Goal: Transaction & Acquisition: Purchase product/service

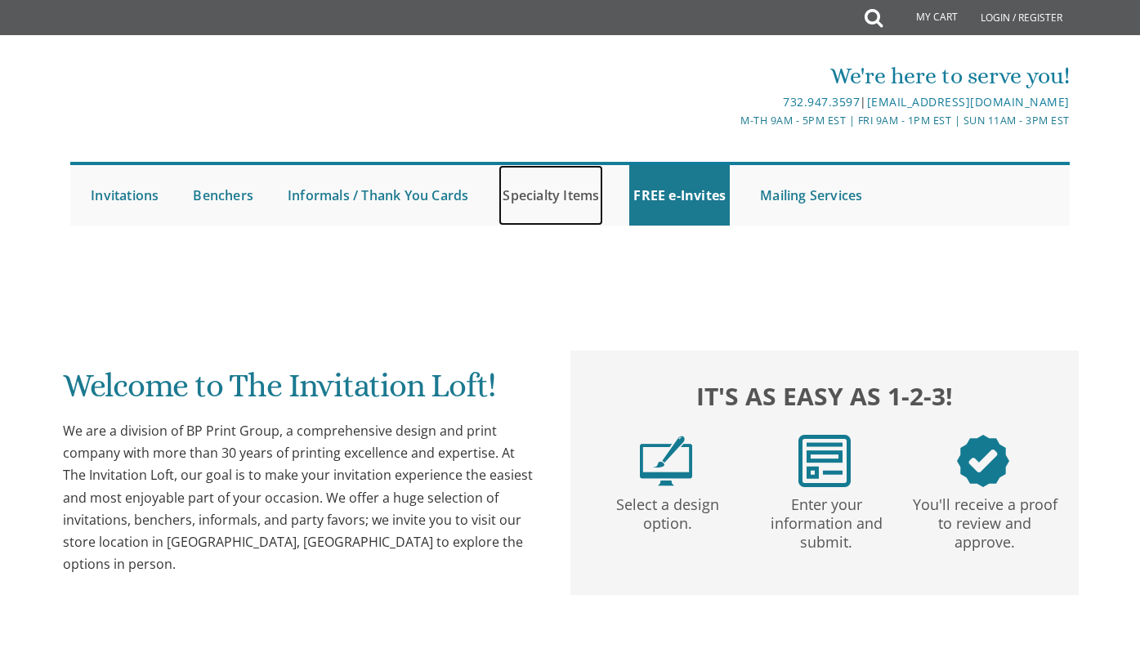
click at [592, 200] on link "Specialty Items" at bounding box center [550, 195] width 105 height 60
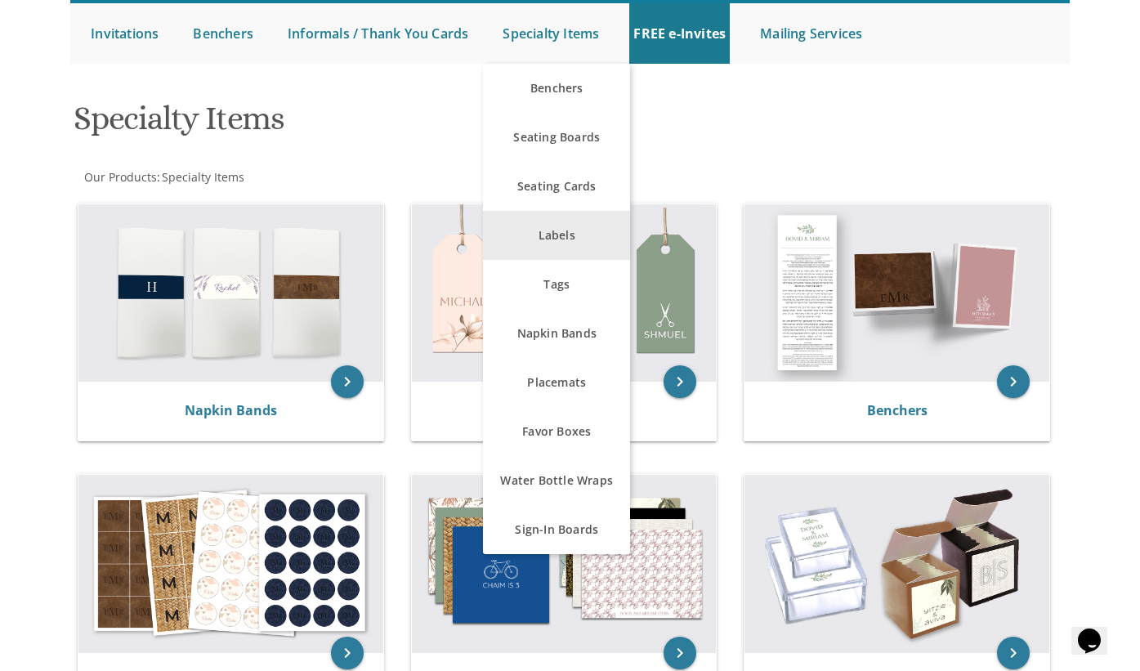
scroll to position [163, 0]
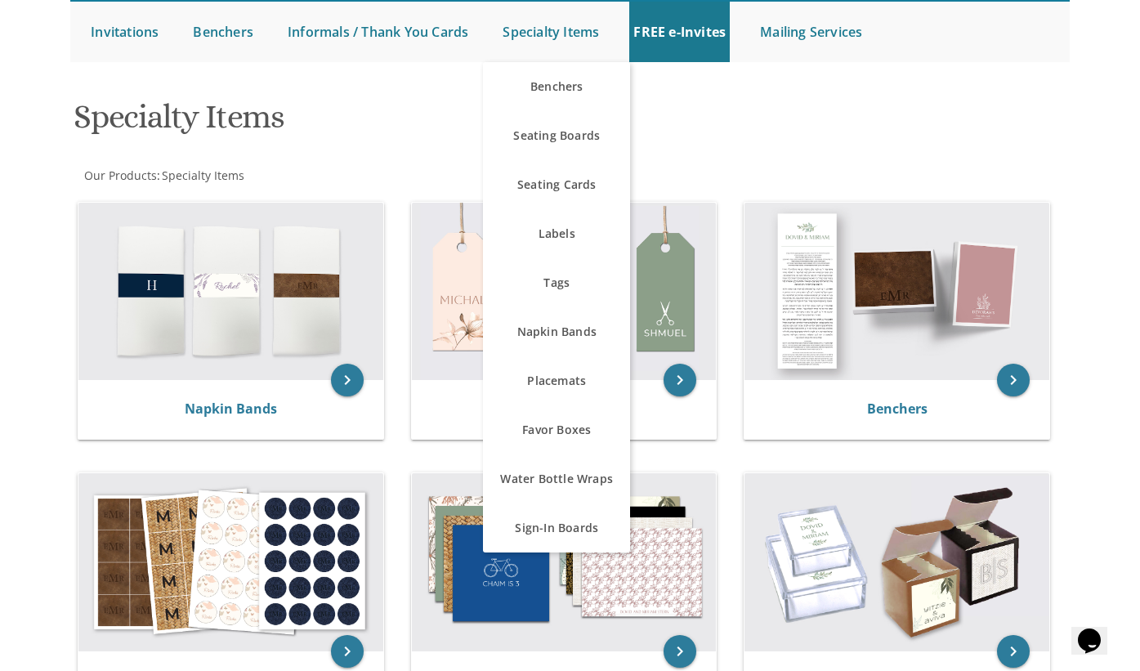
click at [703, 145] on h1 "Specialty Items" at bounding box center [401, 123] width 654 height 48
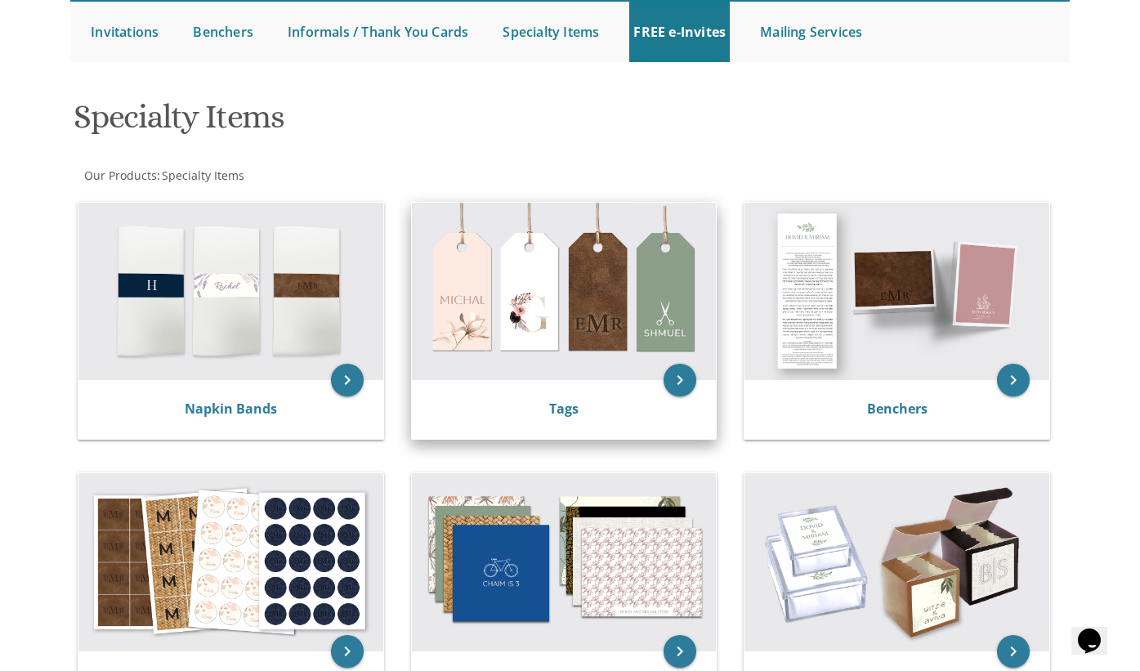
click at [607, 393] on div "Tags" at bounding box center [564, 409] width 305 height 59
click at [678, 382] on icon "keyboard_arrow_right" at bounding box center [680, 380] width 33 height 33
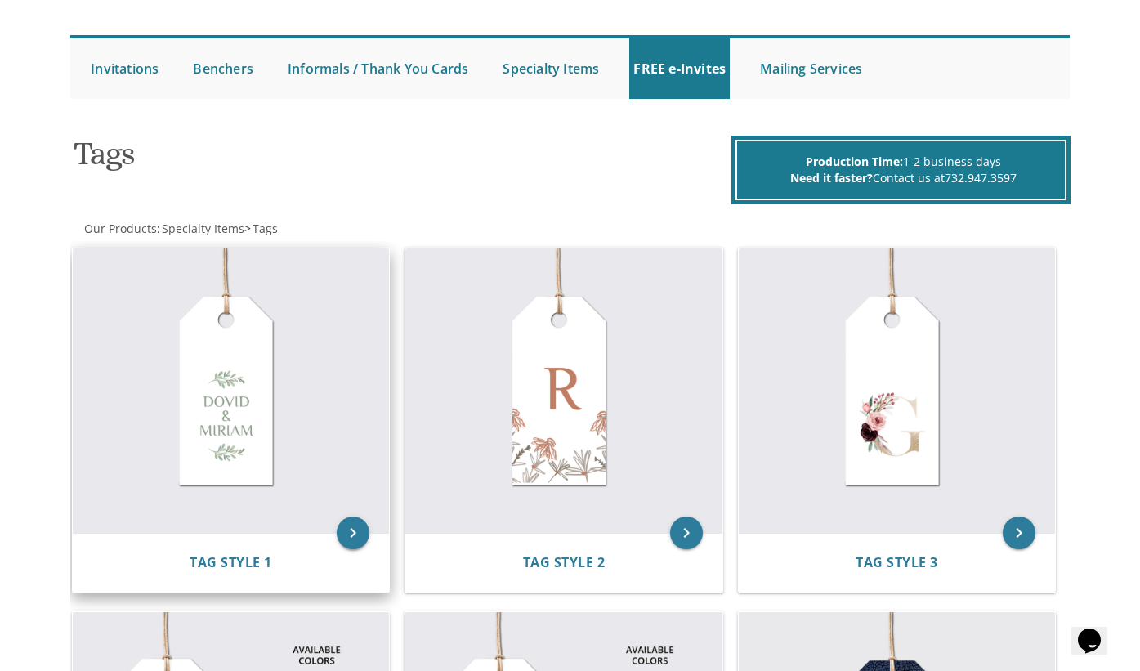
scroll to position [163, 0]
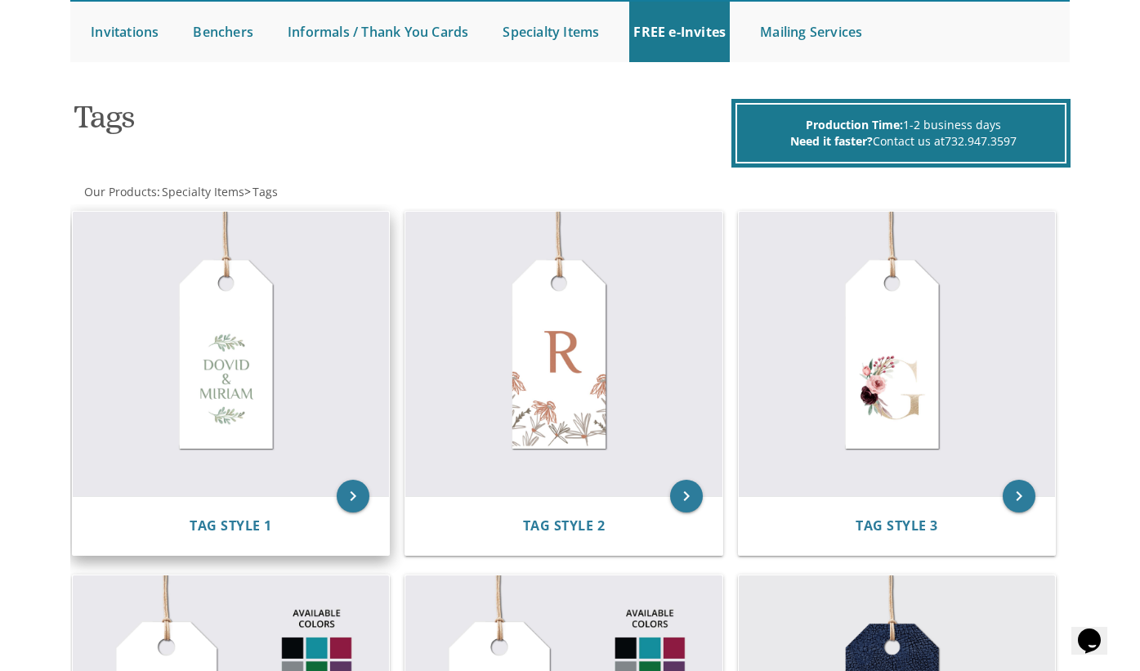
click at [336, 498] on div "Tag Style 1" at bounding box center [231, 525] width 317 height 59
click at [355, 503] on icon "keyboard_arrow_right" at bounding box center [353, 496] width 33 height 33
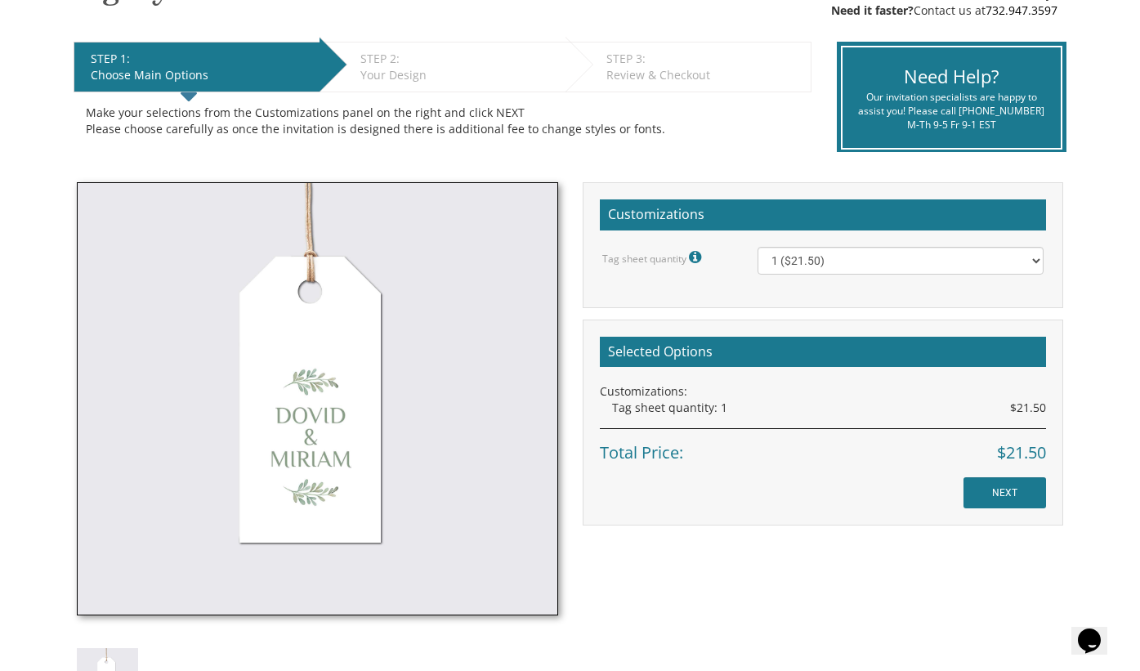
scroll to position [327, 0]
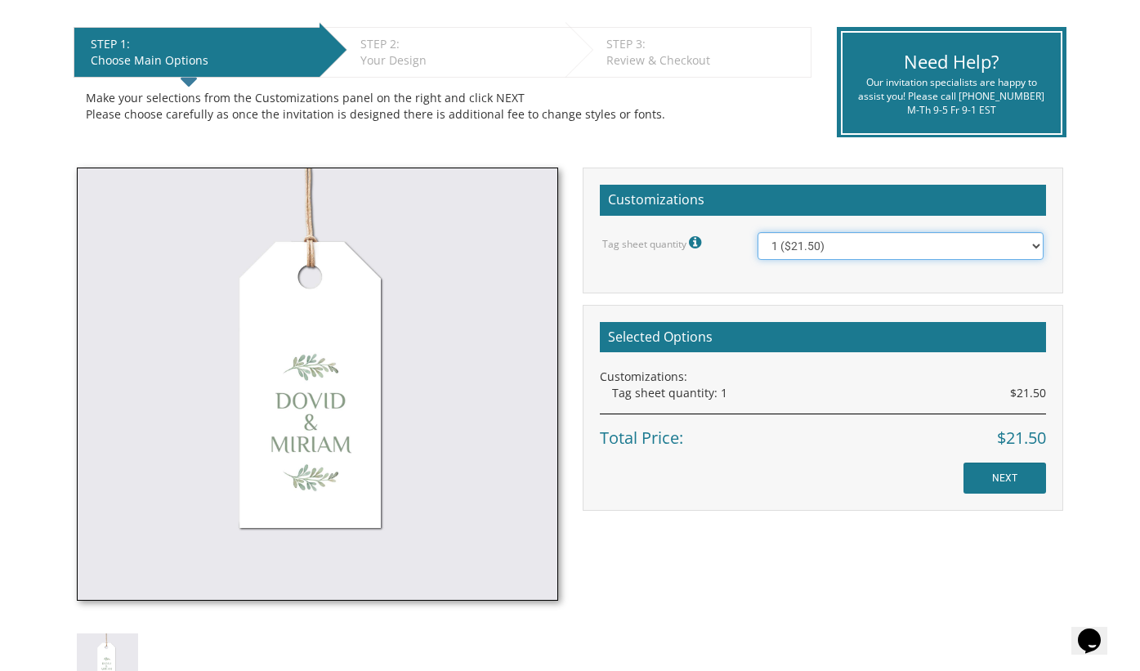
click at [826, 247] on select "1 ($21.50) 2 ($25.00) 3 ($28.50) 4 ($32.00) 5 ($35.50) 6 ($39.00) 7 ($42.50) 8 …" at bounding box center [901, 246] width 286 height 28
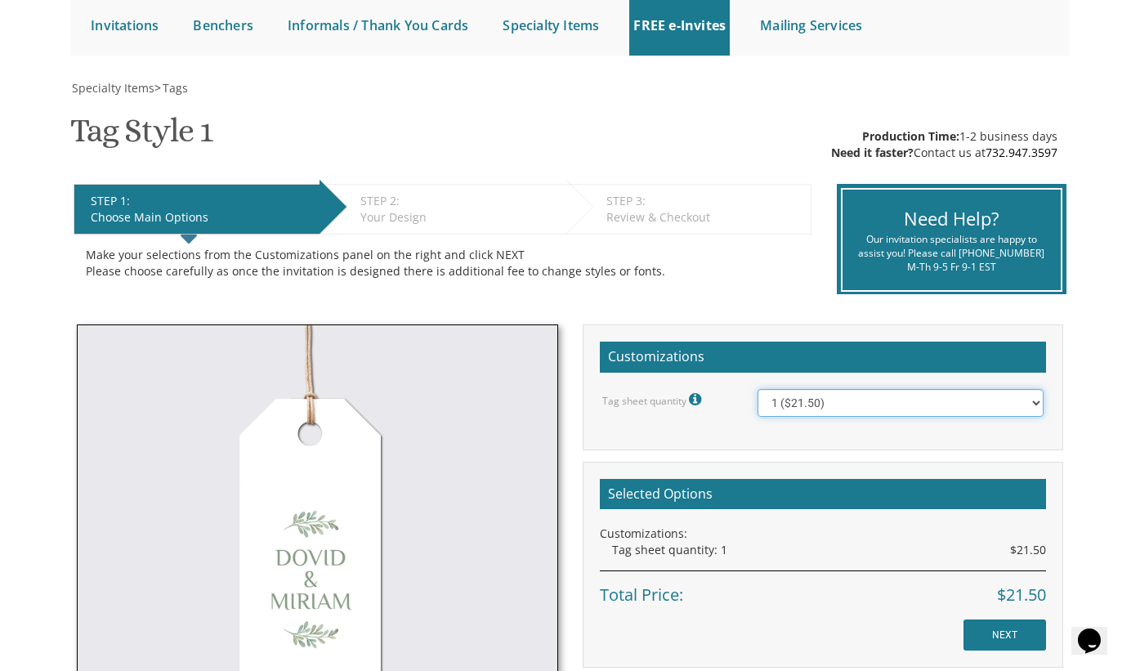
scroll to position [0, 0]
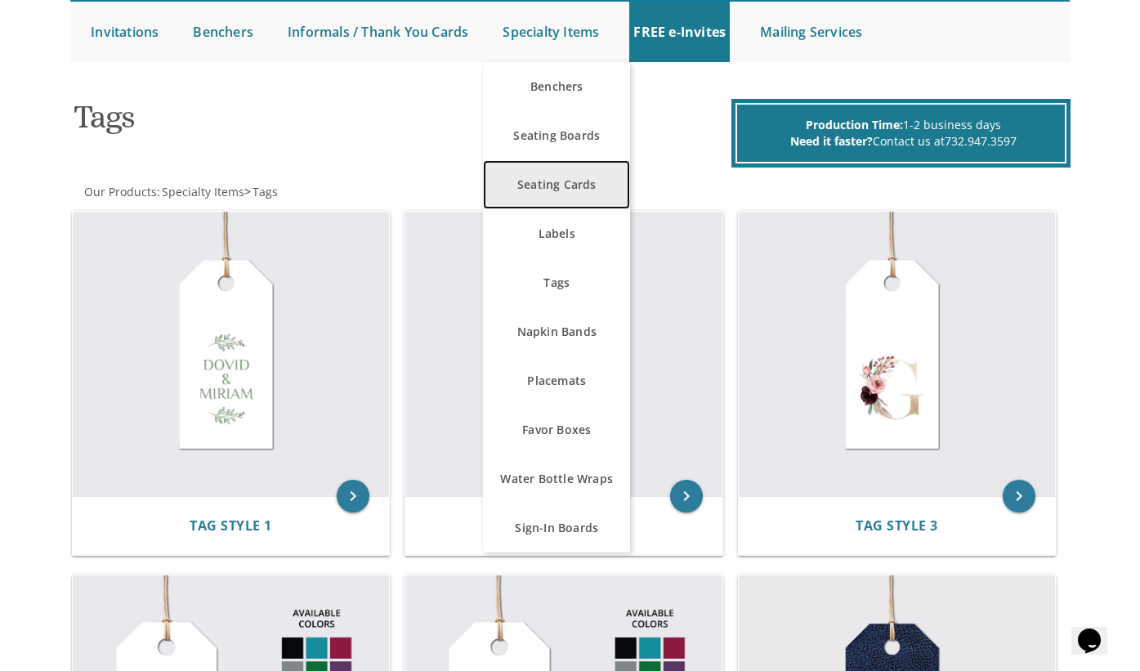
click at [578, 172] on link "Seating Cards" at bounding box center [556, 184] width 147 height 49
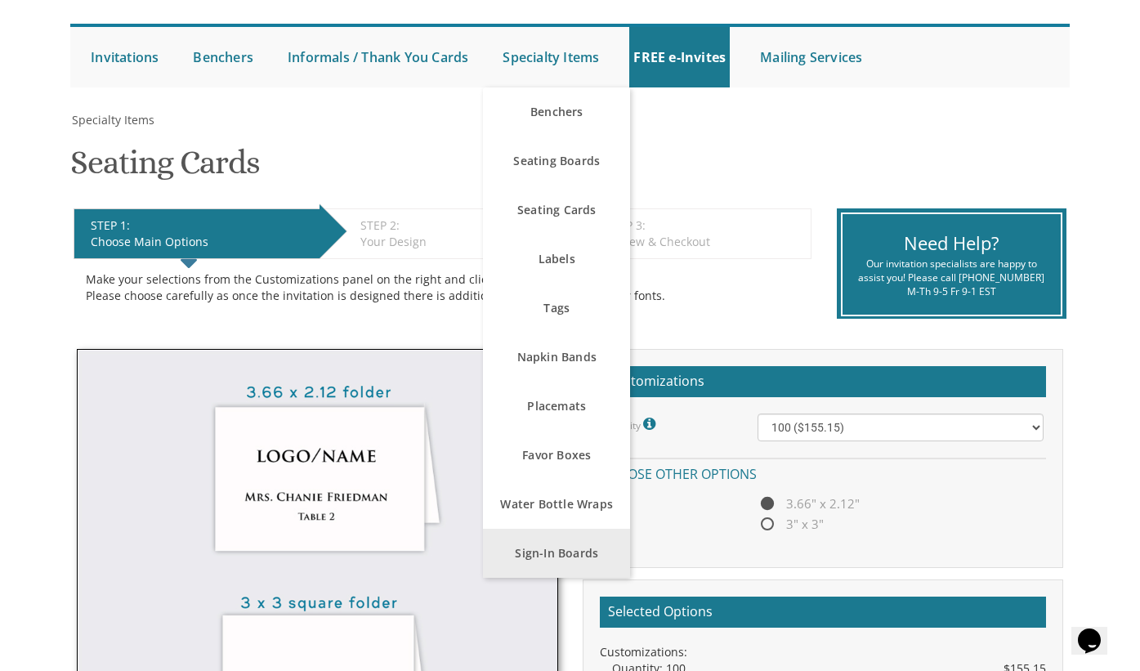
scroll to position [163, 0]
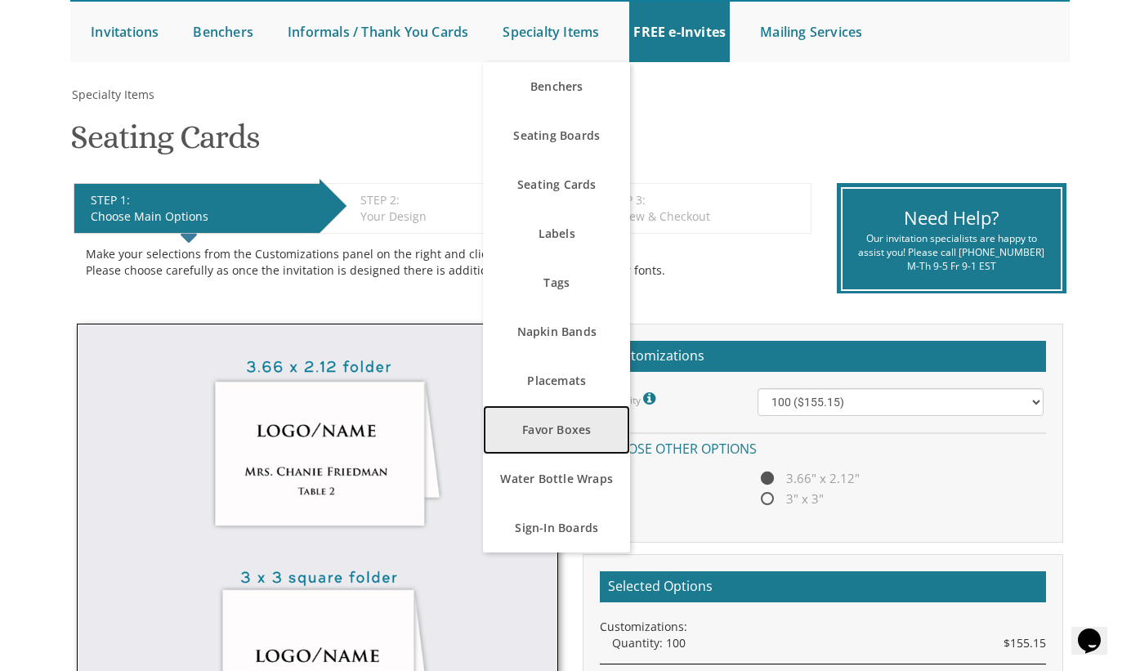
click at [584, 438] on link "Favor Boxes" at bounding box center [556, 429] width 147 height 49
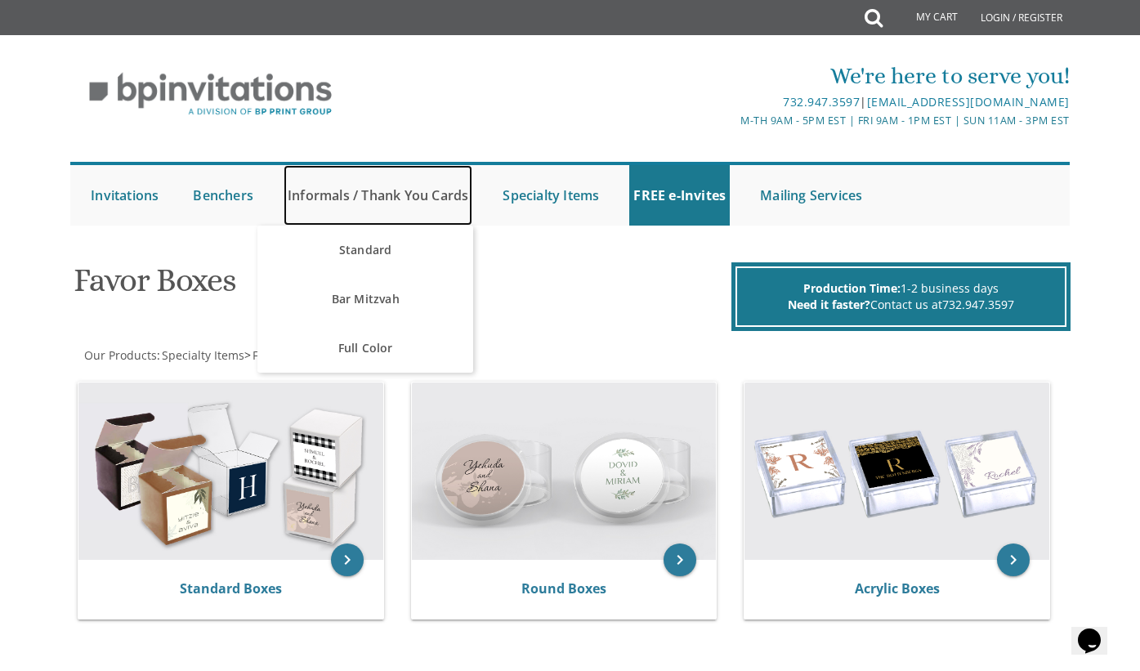
click at [437, 190] on link "Informals / Thank You Cards" at bounding box center [378, 195] width 189 height 60
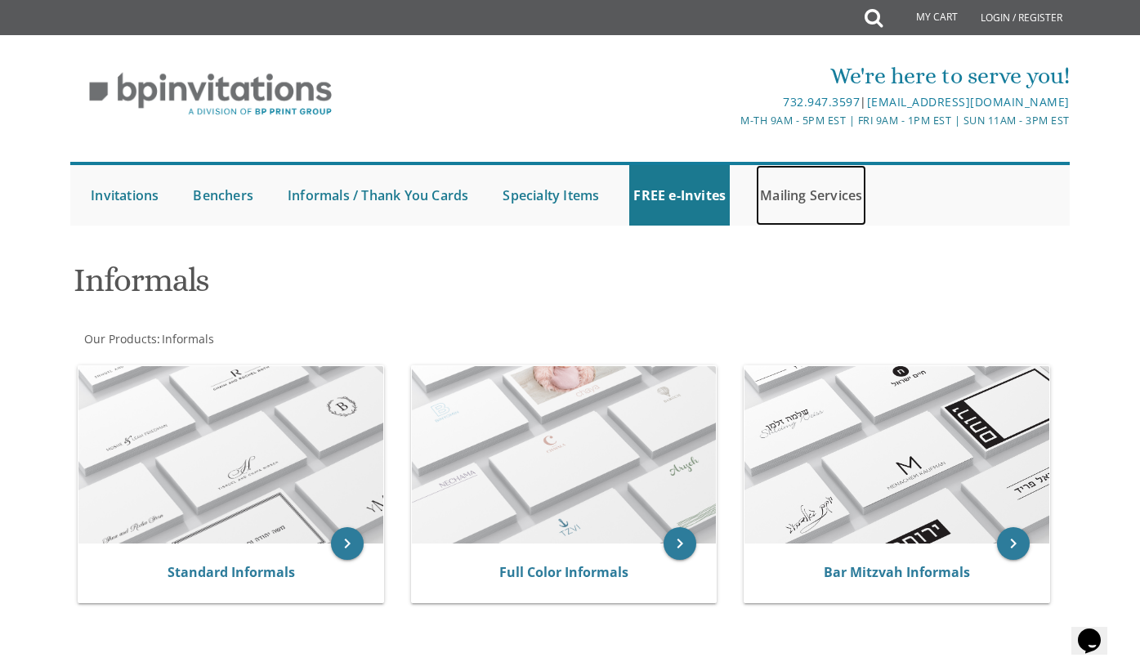
click at [789, 195] on link "Mailing Services" at bounding box center [811, 195] width 110 height 60
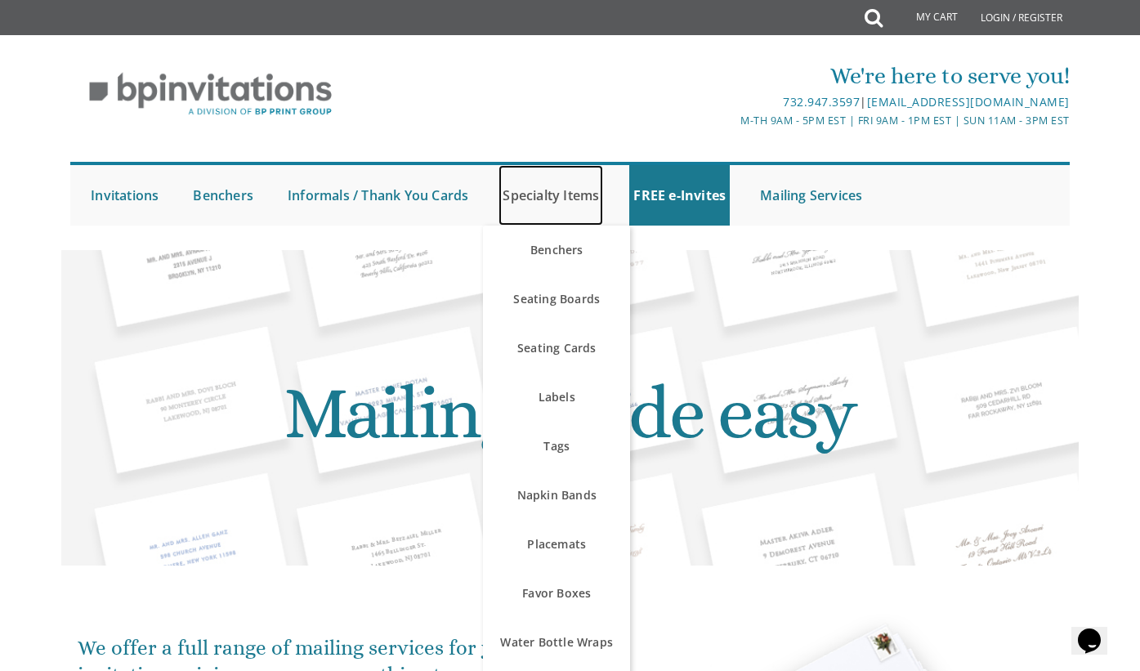
click at [515, 202] on link "Specialty Items" at bounding box center [550, 195] width 105 height 60
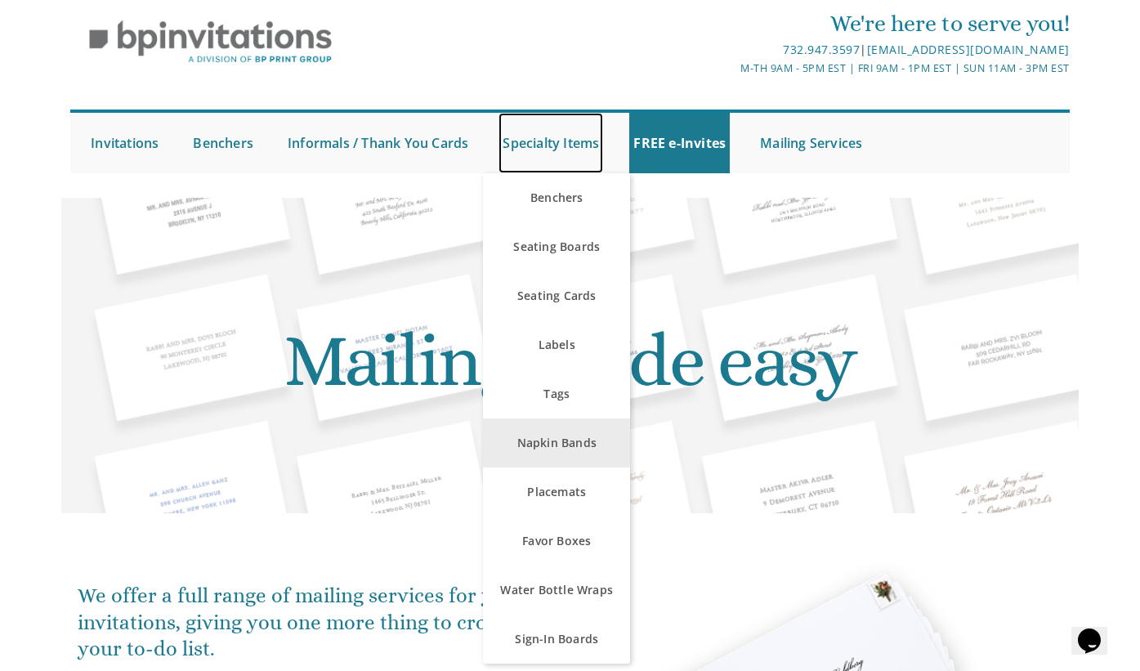
scroll to position [126, 0]
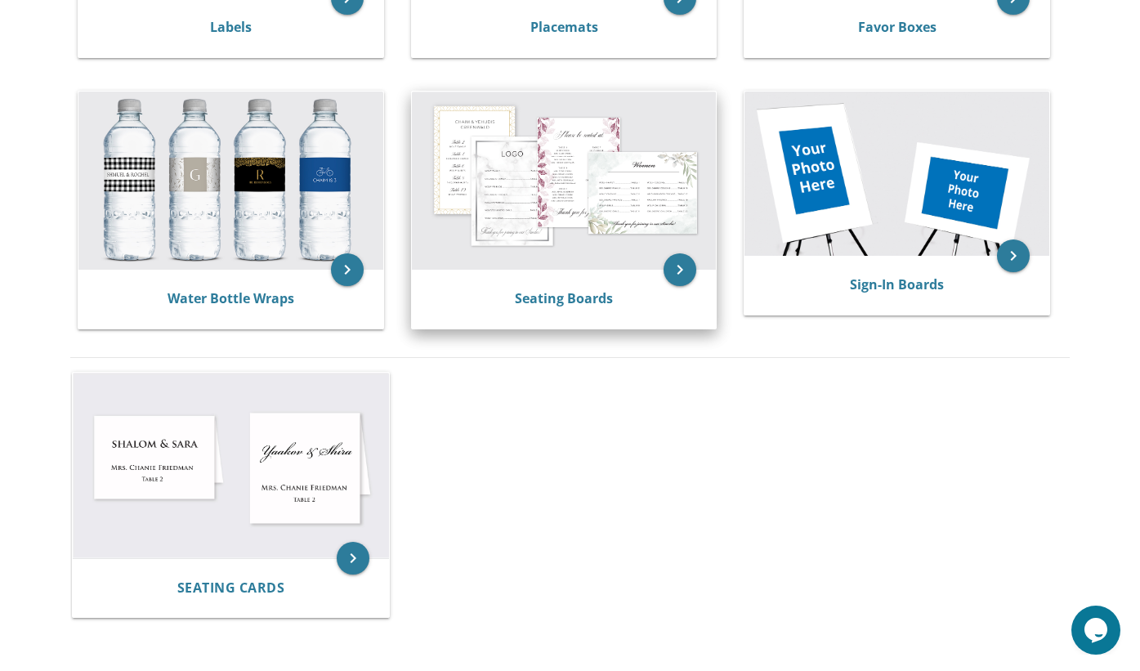
scroll to position [817, 0]
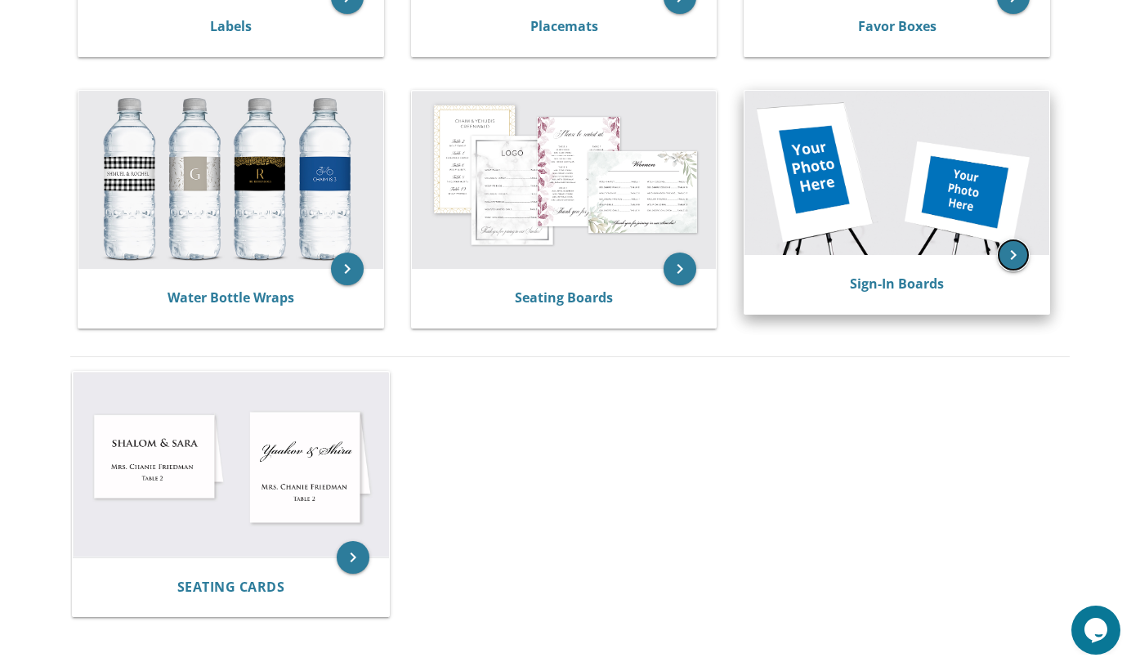
click at [1004, 248] on icon "keyboard_arrow_right" at bounding box center [1013, 255] width 33 height 33
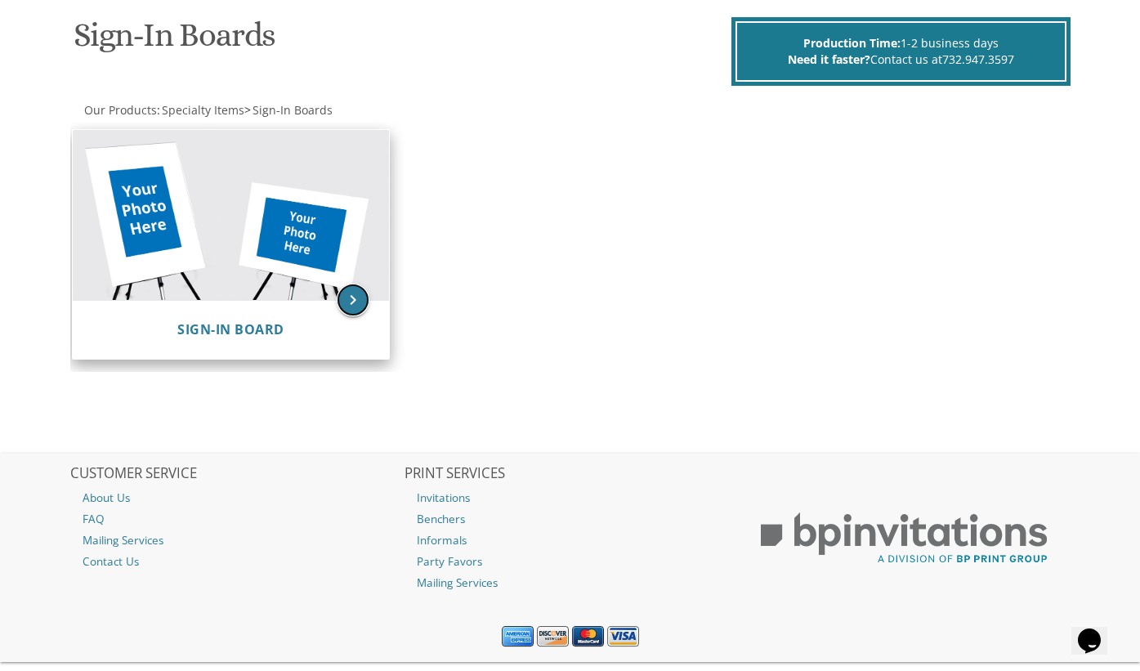
click at [356, 288] on icon "keyboard_arrow_right" at bounding box center [353, 300] width 33 height 33
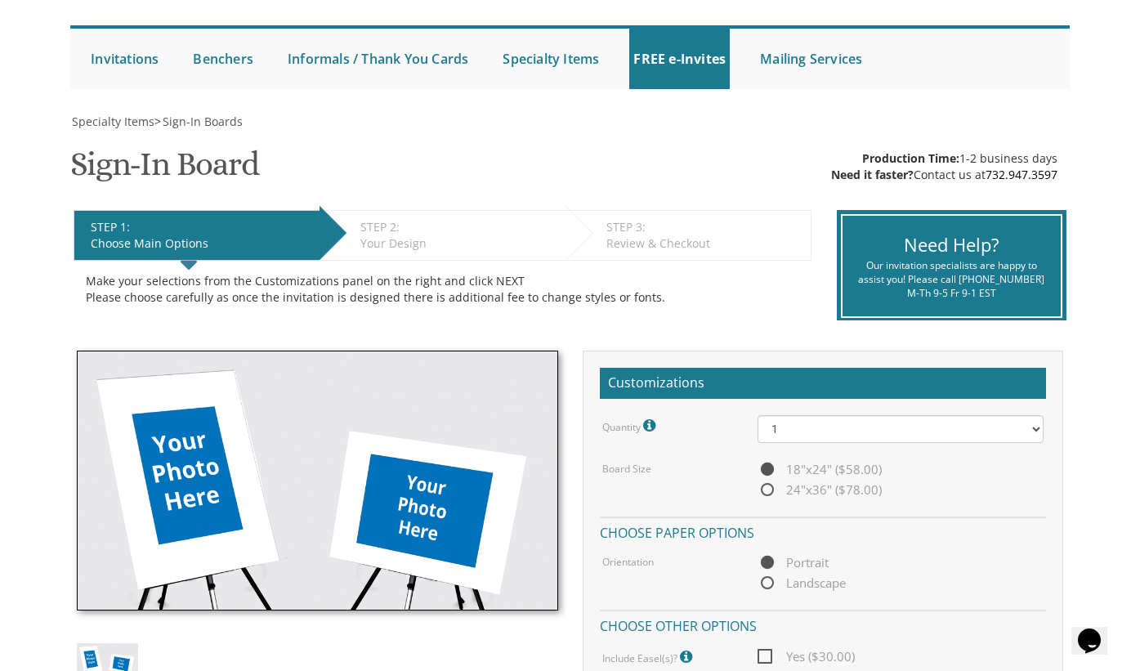
scroll to position [163, 0]
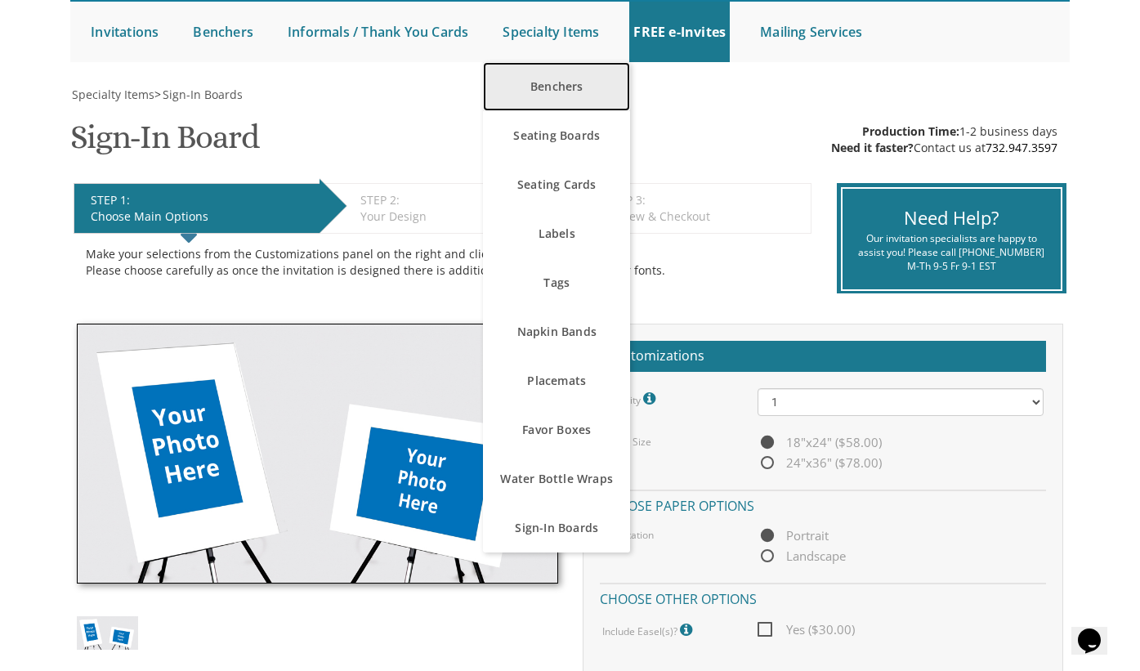
click at [579, 78] on link "Benchers" at bounding box center [556, 86] width 147 height 49
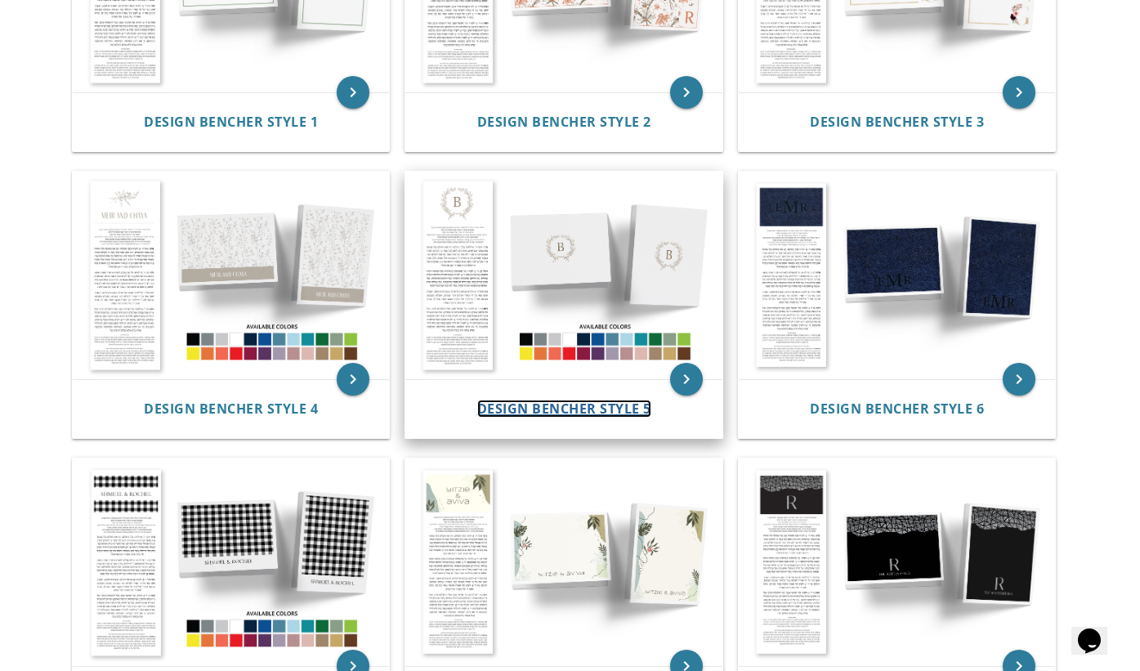
click at [508, 410] on span "Design Bencher Style 5" at bounding box center [564, 409] width 174 height 18
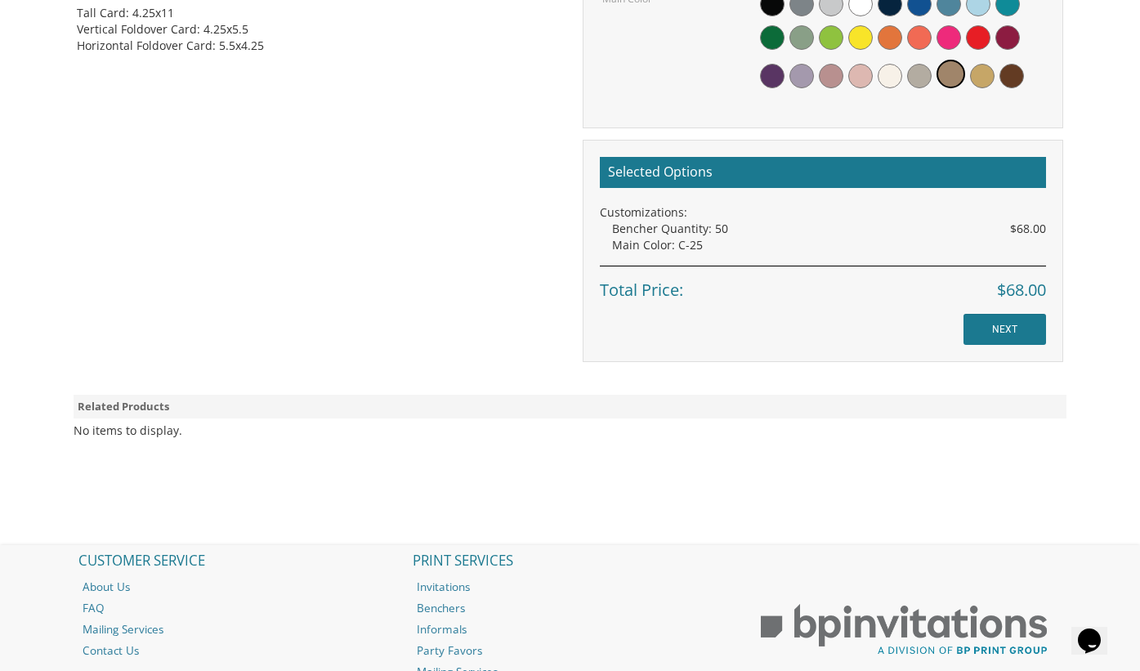
scroll to position [899, 0]
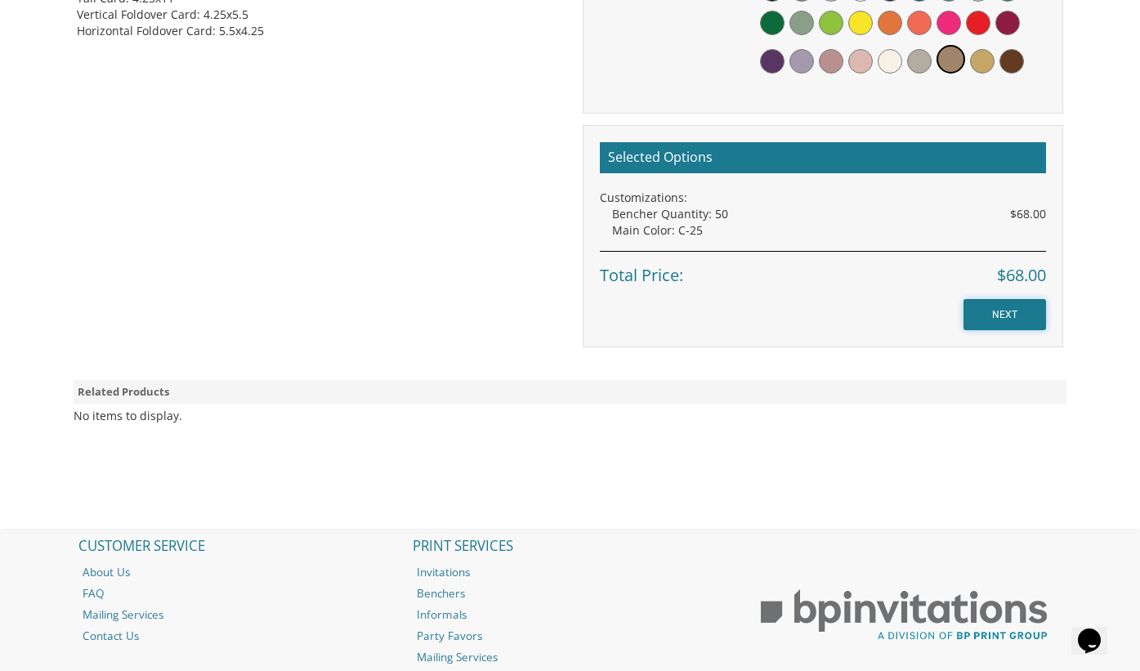
click at [1019, 319] on input "NEXT" at bounding box center [1004, 314] width 83 height 31
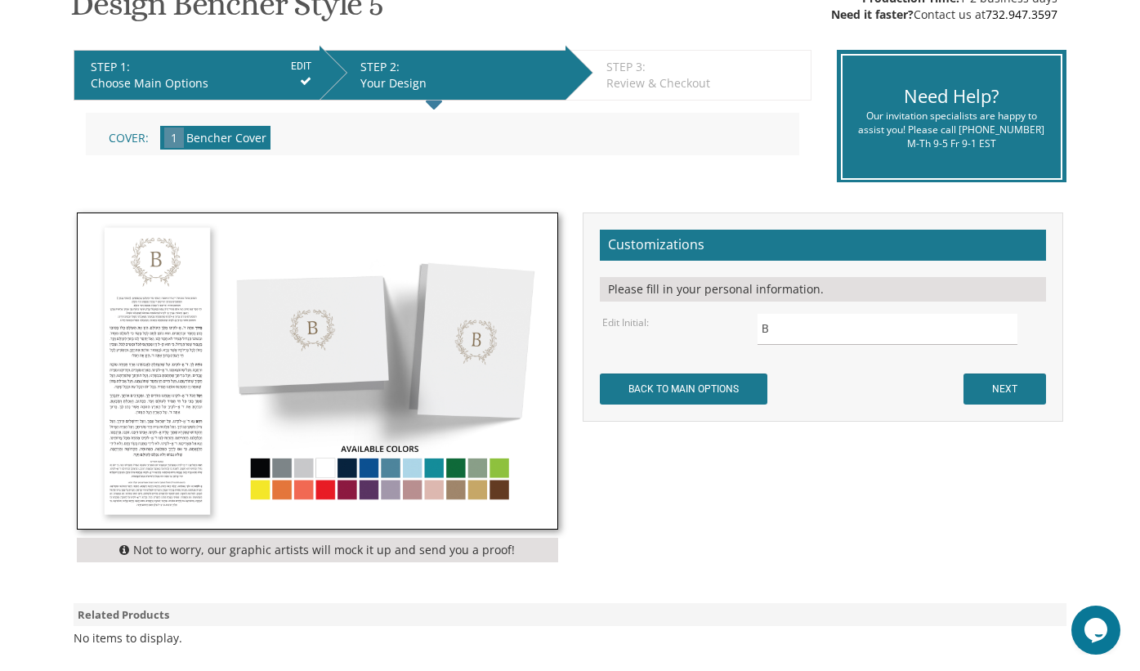
scroll to position [327, 0]
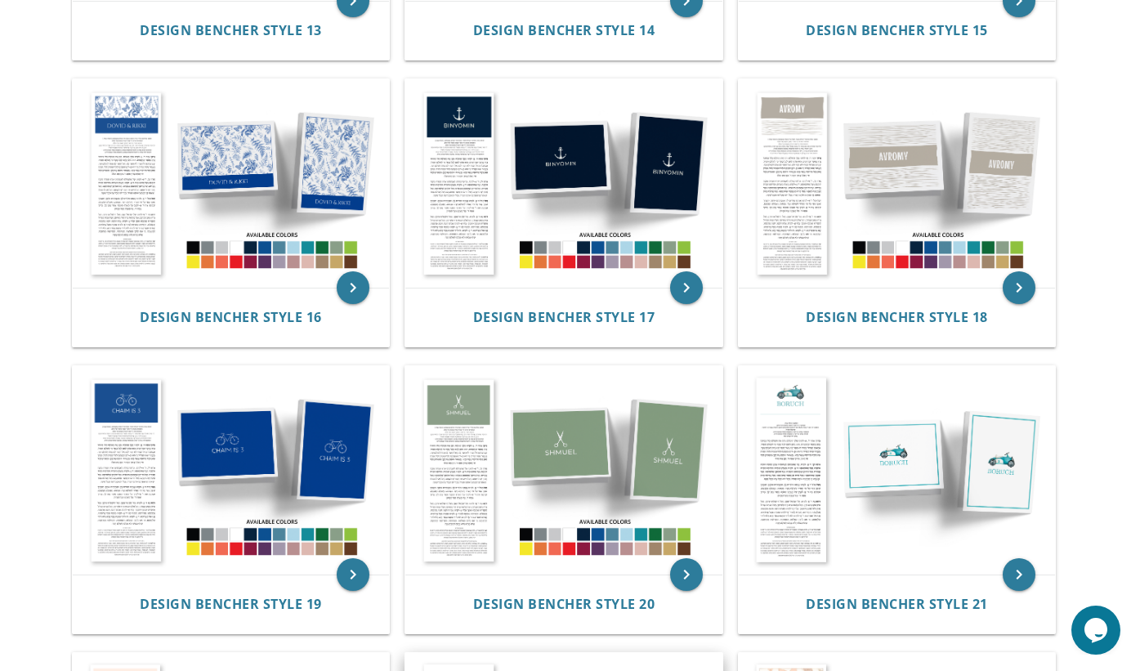
scroll to position [1634, 0]
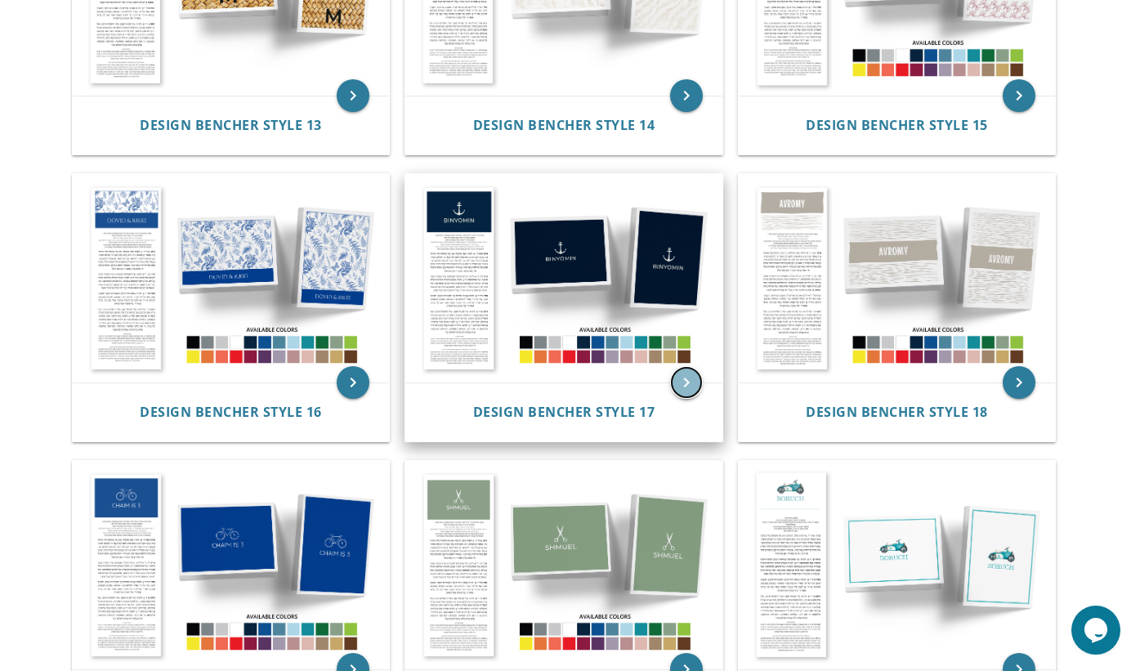
click at [683, 387] on icon "keyboard_arrow_right" at bounding box center [686, 382] width 33 height 33
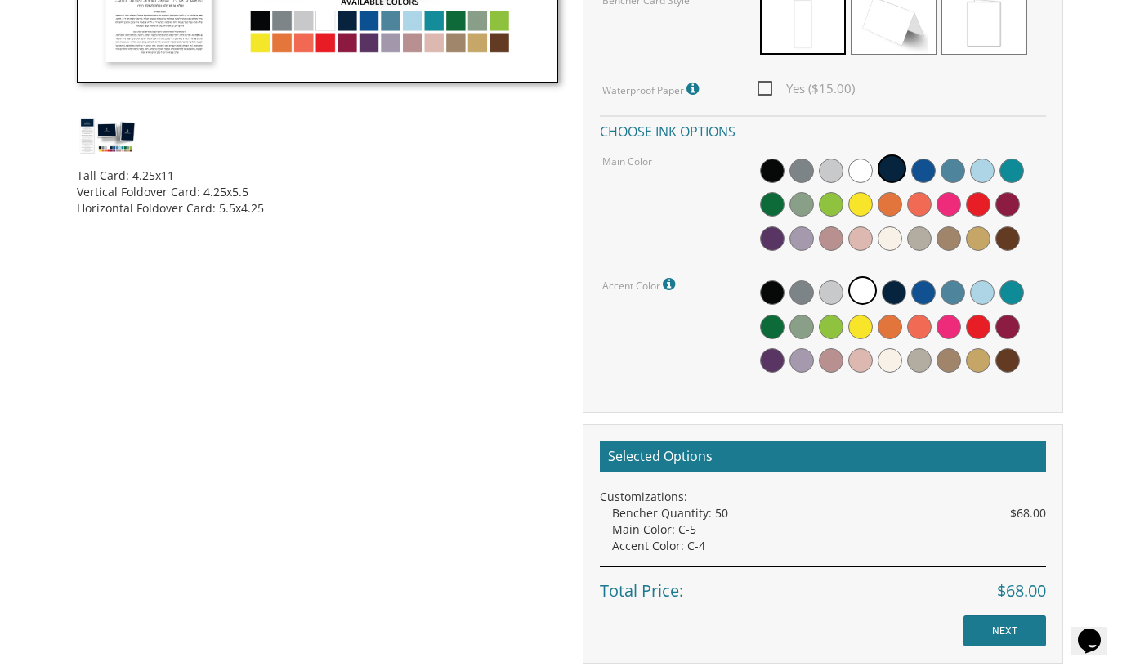
scroll to position [817, 0]
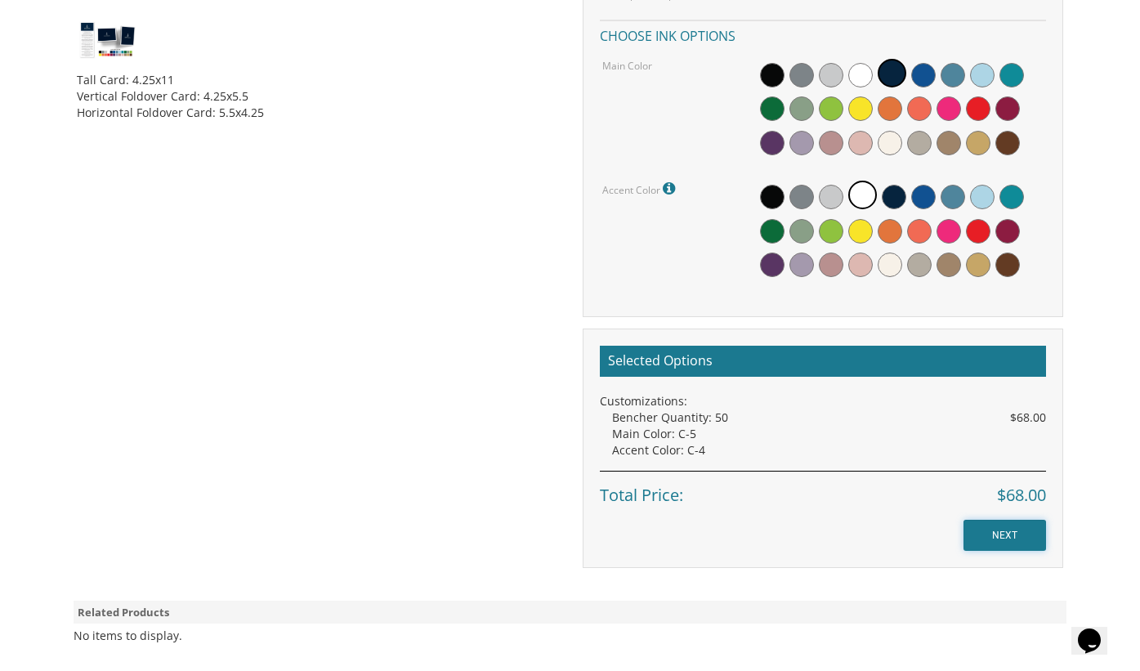
click at [1013, 530] on input "NEXT" at bounding box center [1004, 535] width 83 height 31
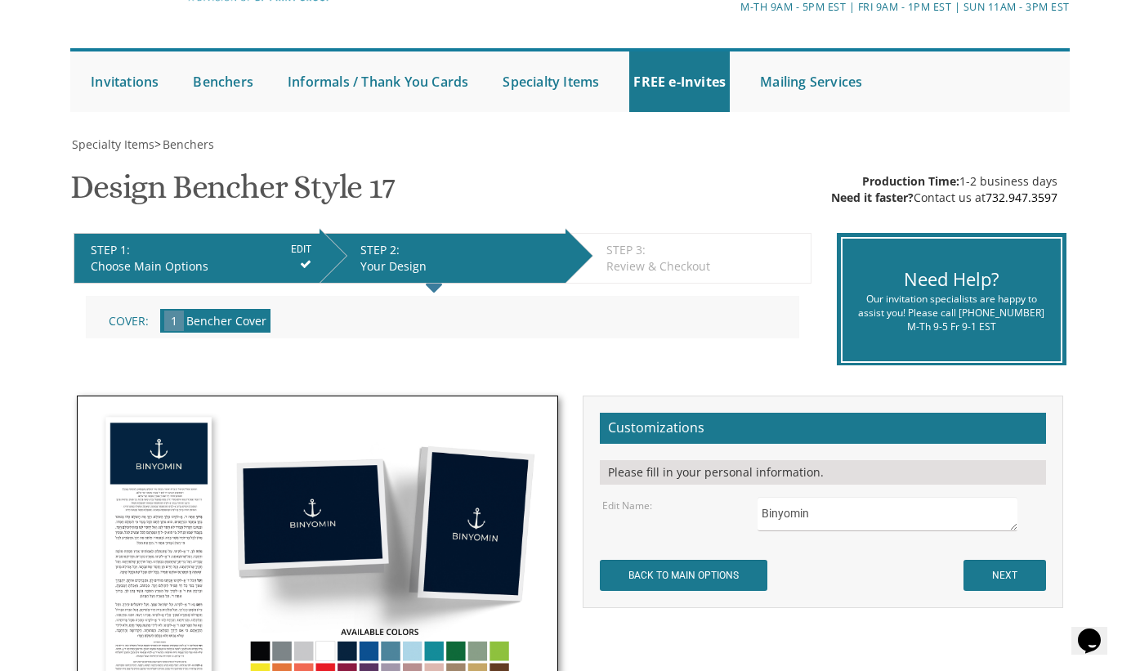
scroll to position [245, 0]
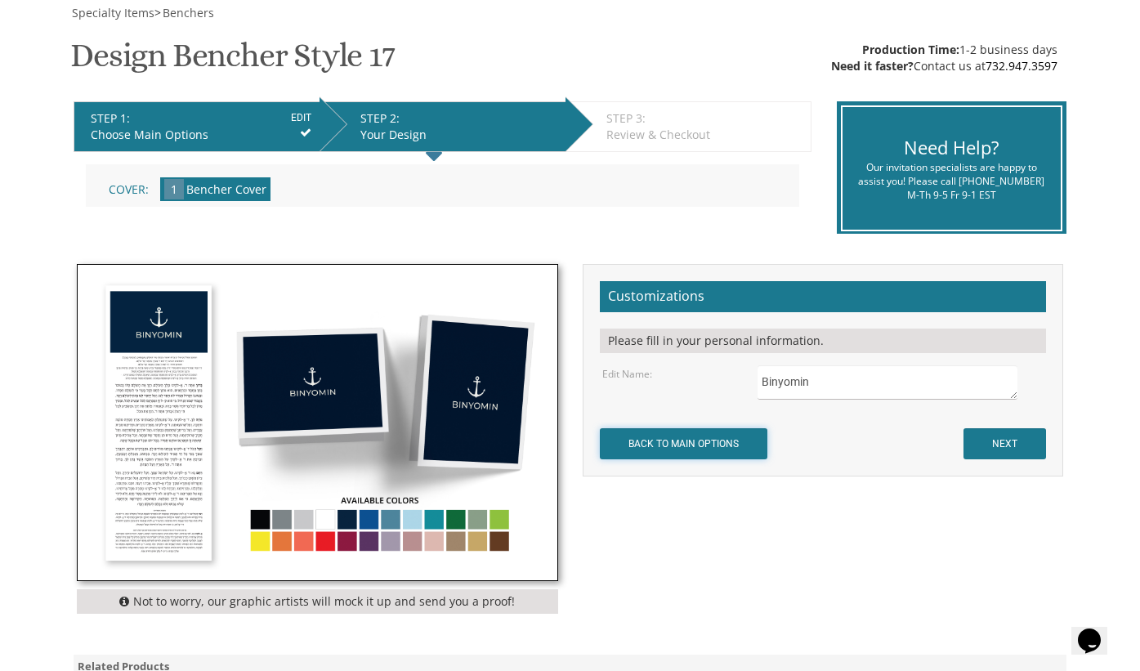
click at [700, 446] on input "BACK TO MAIN OPTIONS" at bounding box center [684, 443] width 168 height 31
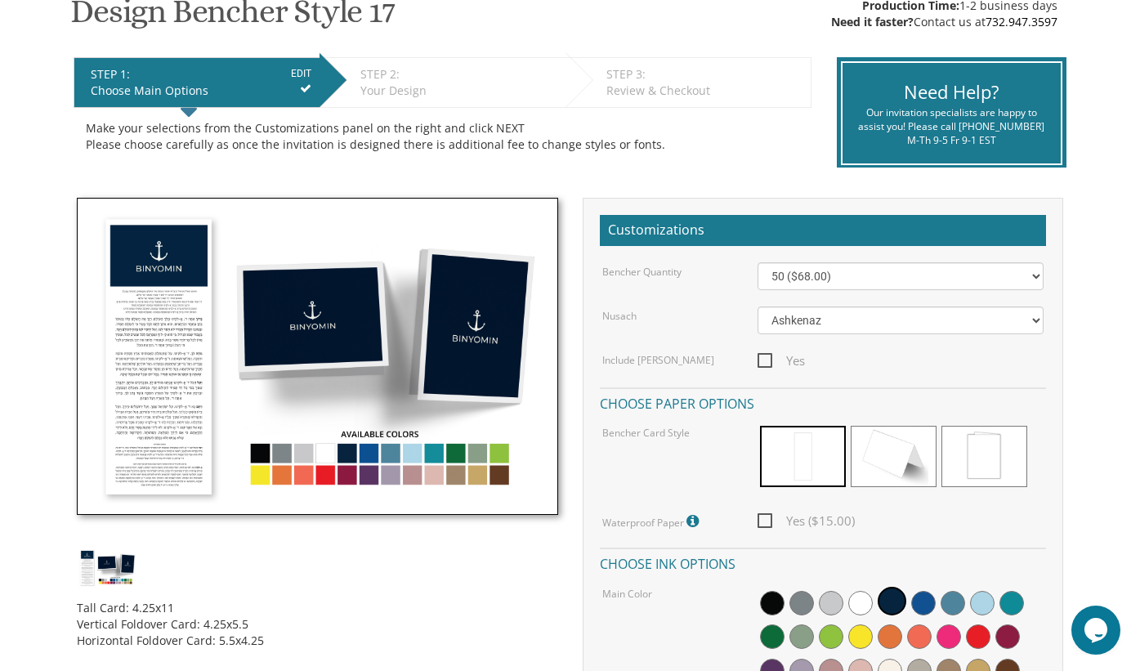
scroll to position [163, 0]
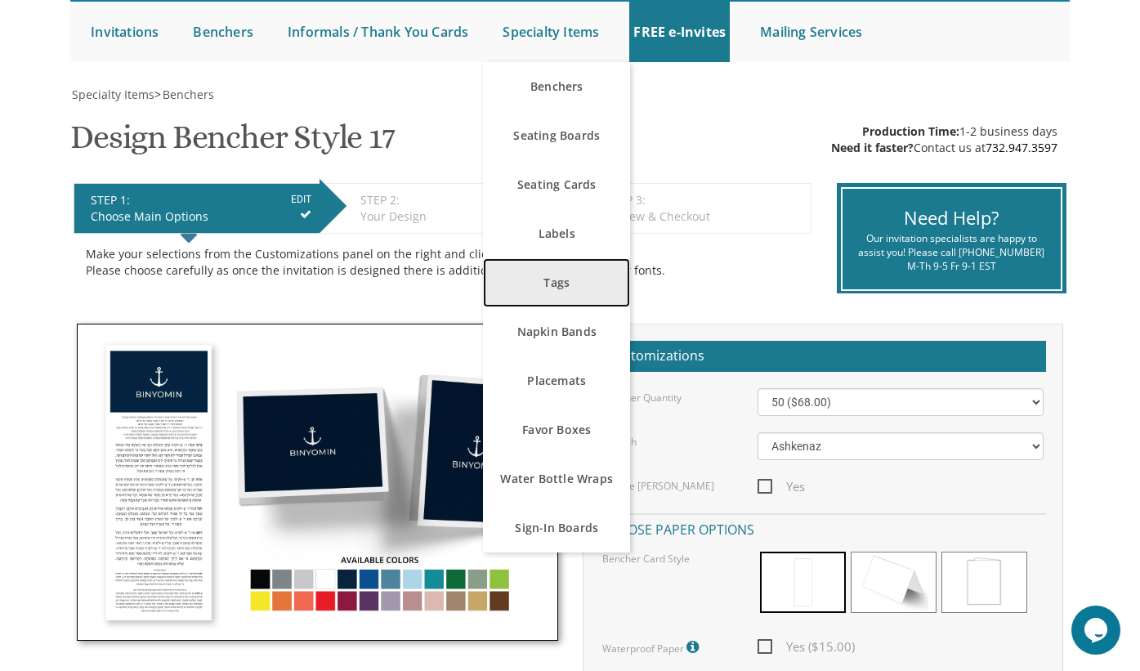
click at [580, 270] on link "Tags" at bounding box center [556, 282] width 147 height 49
